Goal: Navigation & Orientation: Understand site structure

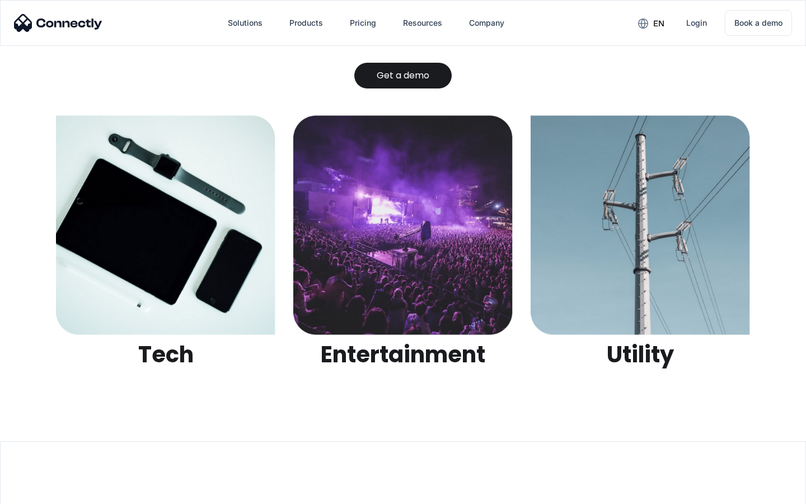
scroll to position [3530, 0]
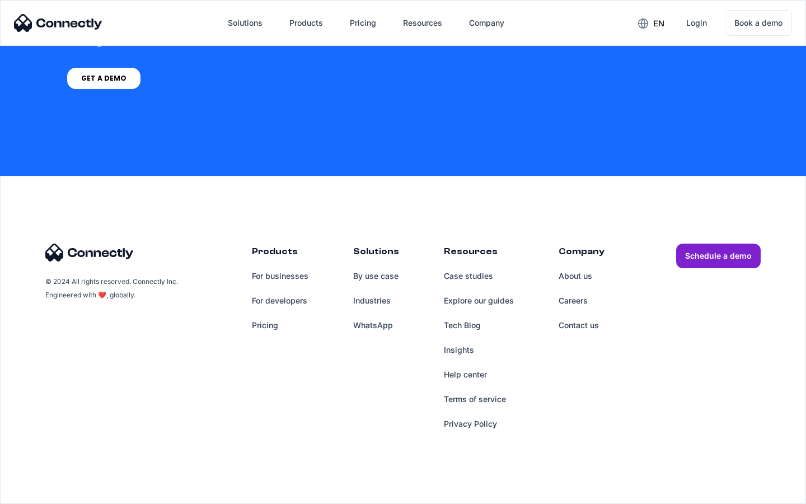
scroll to position [2775, 0]
